Goal: Task Accomplishment & Management: Complete application form

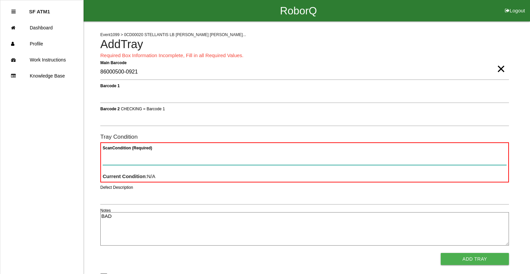
click at [207, 158] on Condition "Scan Condition (Required)" at bounding box center [305, 157] width 404 height 15
type Condition "ba"
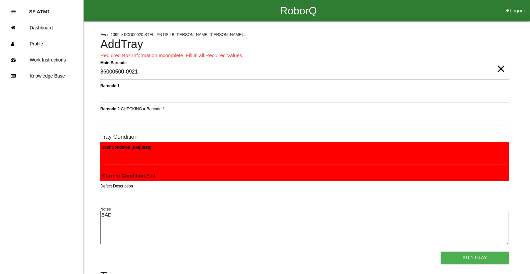
click at [441, 252] on button "Add Tray" at bounding box center [475, 258] width 68 height 12
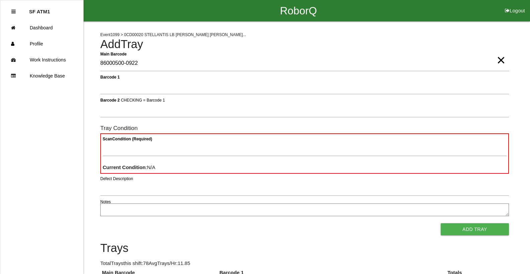
type Barcode "86000500-0922"
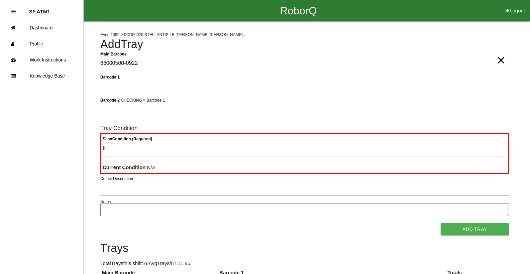
type Condition "ba"
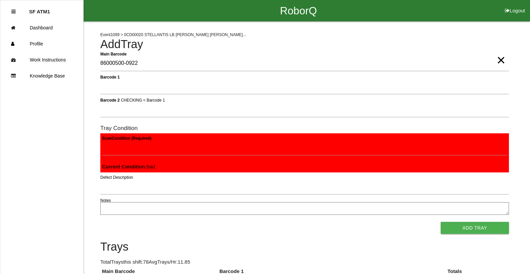
click at [441, 222] on button "Add Tray" at bounding box center [475, 228] width 68 height 12
